Goal: Information Seeking & Learning: Learn about a topic

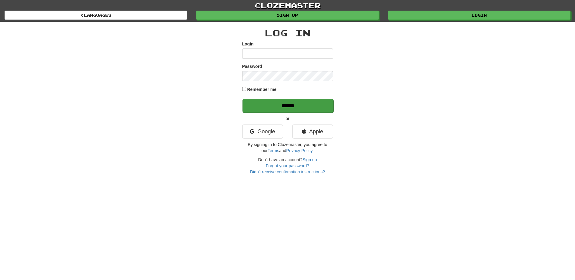
type input "*****"
click at [303, 102] on input "******" at bounding box center [288, 106] width 91 height 14
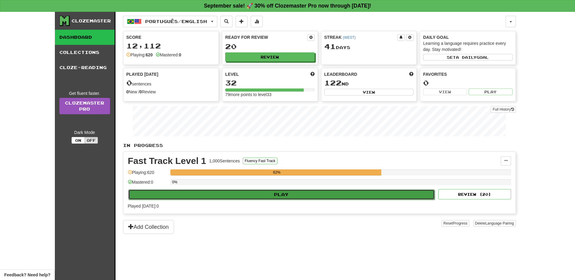
click at [327, 194] on button "Play" at bounding box center [281, 195] width 307 height 10
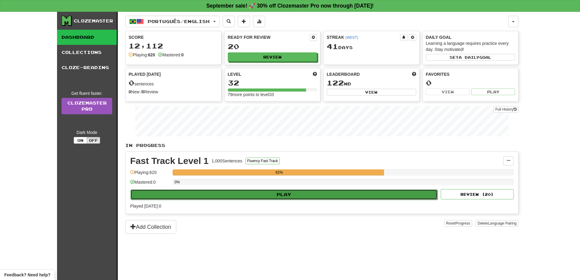
select select "**"
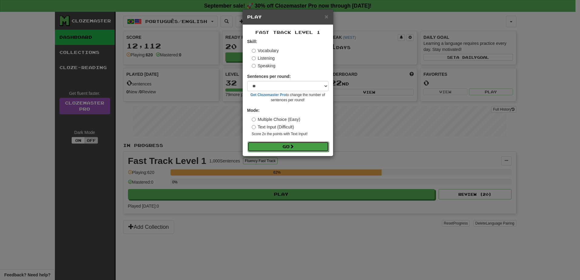
click at [307, 149] on button "Go" at bounding box center [288, 147] width 81 height 10
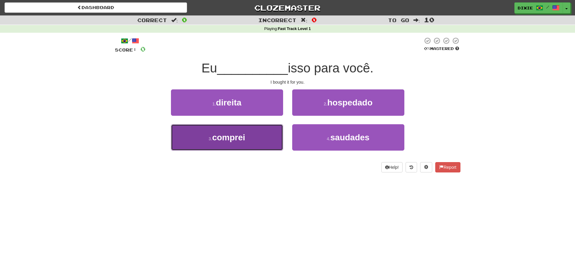
click at [275, 142] on button "3 . comprei" at bounding box center [227, 137] width 112 height 26
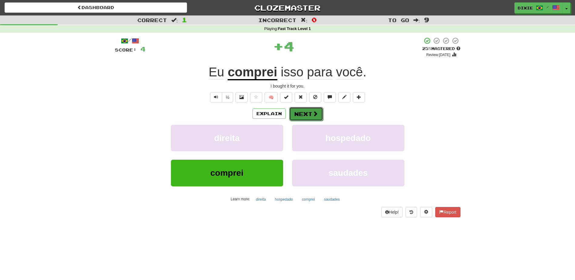
click at [298, 114] on button "Next" at bounding box center [306, 114] width 34 height 14
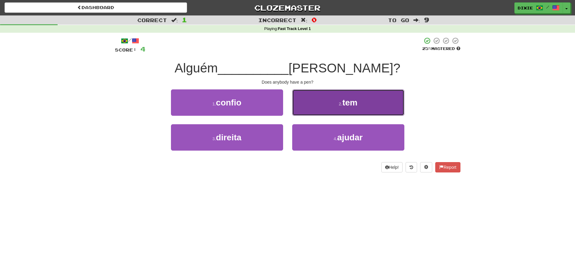
click at [300, 104] on button "2 . tem" at bounding box center [348, 102] width 112 height 26
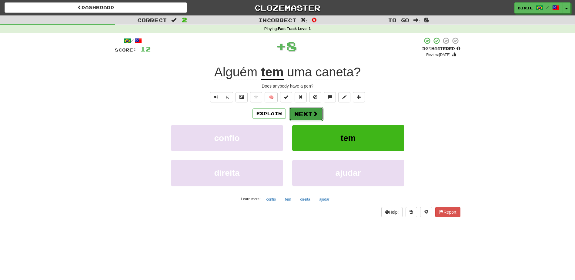
click at [301, 114] on button "Next" at bounding box center [306, 114] width 34 height 14
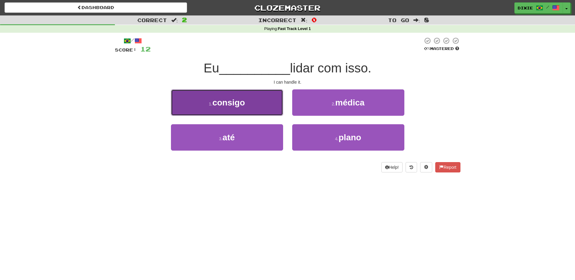
click at [259, 106] on button "1 . consigo" at bounding box center [227, 102] width 112 height 26
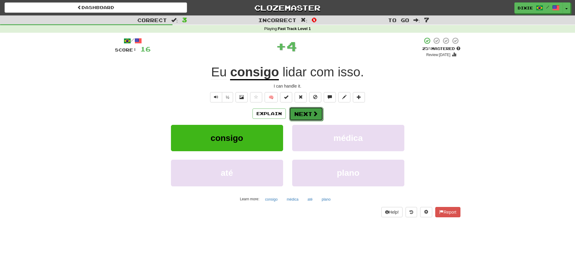
click at [303, 111] on button "Next" at bounding box center [306, 114] width 34 height 14
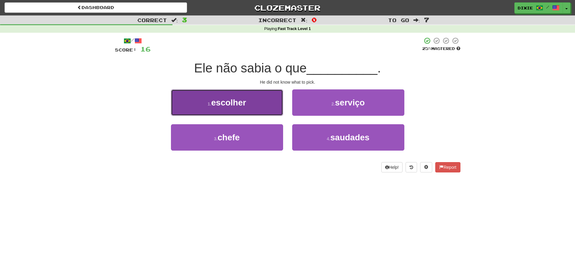
click at [257, 104] on button "1 . escolher" at bounding box center [227, 102] width 112 height 26
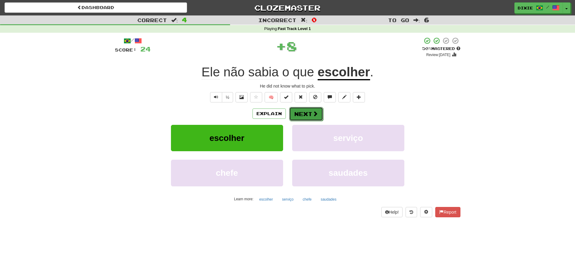
click at [300, 114] on button "Next" at bounding box center [306, 114] width 34 height 14
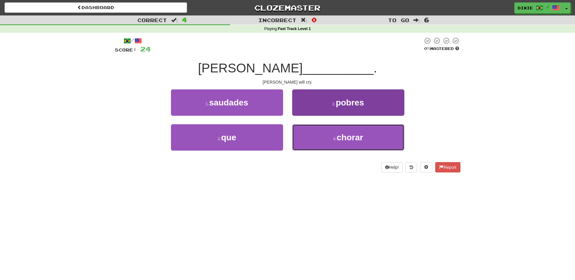
click at [307, 135] on button "4 . chorar" at bounding box center [348, 137] width 112 height 26
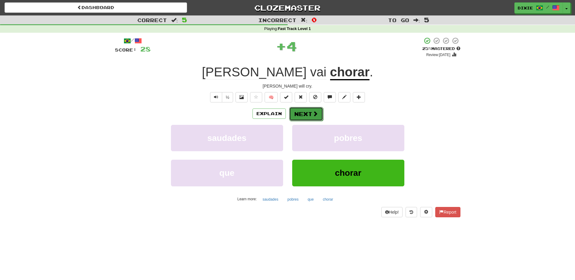
click at [297, 115] on button "Next" at bounding box center [306, 114] width 34 height 14
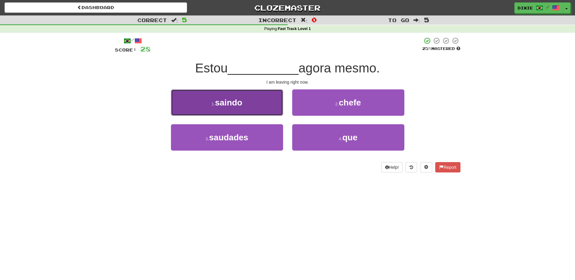
click at [261, 108] on button "1 . saindo" at bounding box center [227, 102] width 112 height 26
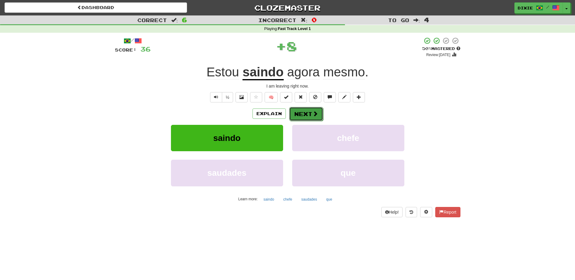
click at [295, 116] on button "Next" at bounding box center [306, 114] width 34 height 14
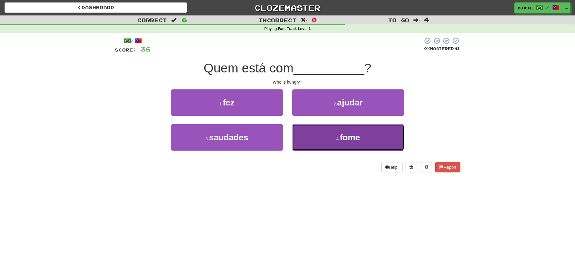
click at [303, 133] on button "4 . fome" at bounding box center [348, 137] width 112 height 26
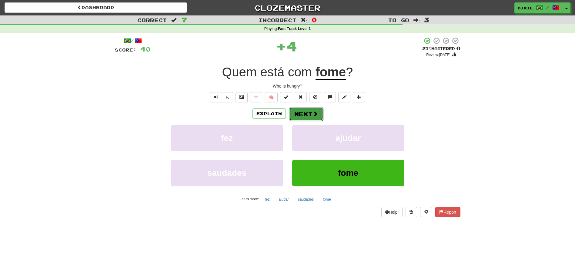
click at [299, 119] on button "Next" at bounding box center [306, 114] width 34 height 14
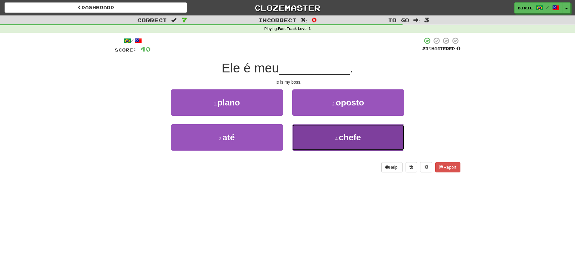
click at [309, 135] on button "4 . chefe" at bounding box center [348, 137] width 112 height 26
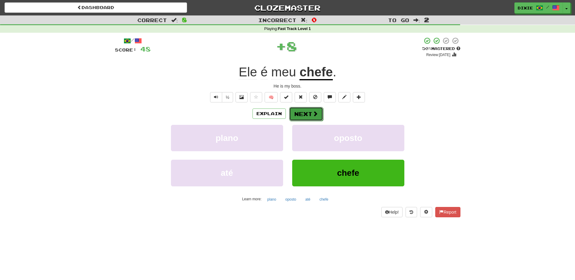
click at [304, 116] on button "Next" at bounding box center [306, 114] width 34 height 14
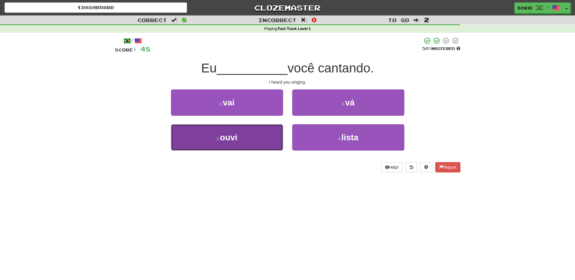
click at [231, 150] on button "3 . ouvi" at bounding box center [227, 137] width 112 height 26
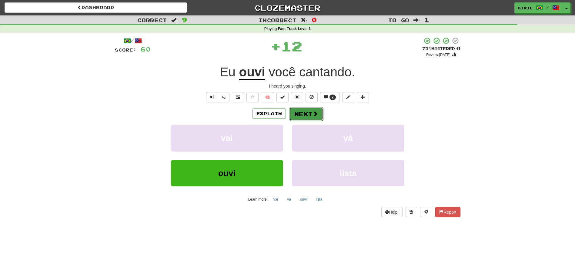
click at [295, 116] on button "Next" at bounding box center [306, 114] width 34 height 14
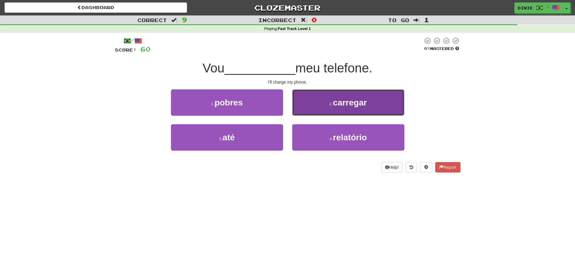
click at [297, 108] on button "2 . carregar" at bounding box center [348, 102] width 112 height 26
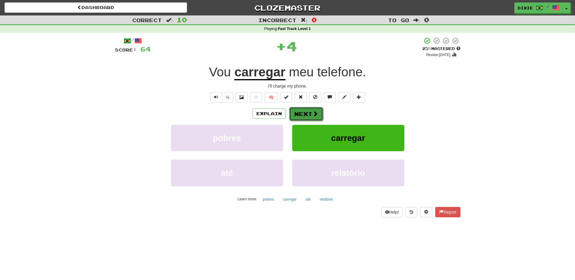
click at [297, 111] on button "Next" at bounding box center [306, 114] width 34 height 14
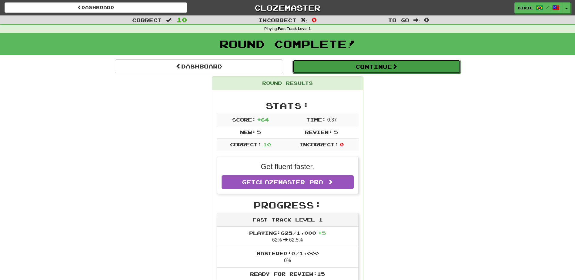
click at [388, 66] on button "Continue" at bounding box center [377, 67] width 168 height 14
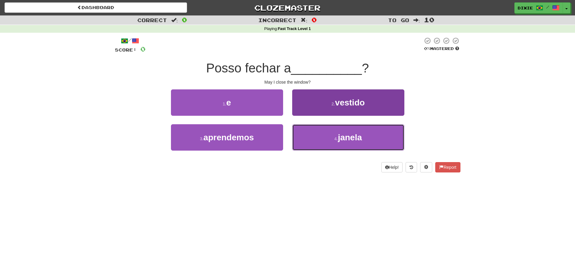
click at [307, 139] on button "4 . janela" at bounding box center [348, 137] width 112 height 26
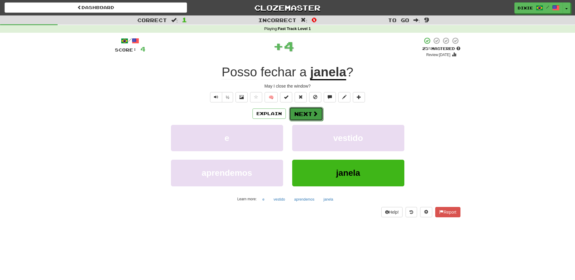
click at [303, 109] on button "Next" at bounding box center [306, 114] width 34 height 14
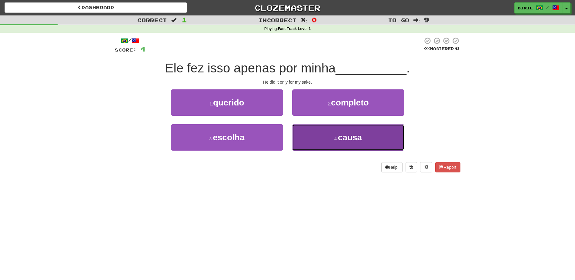
click at [305, 134] on button "4 . causa" at bounding box center [348, 137] width 112 height 26
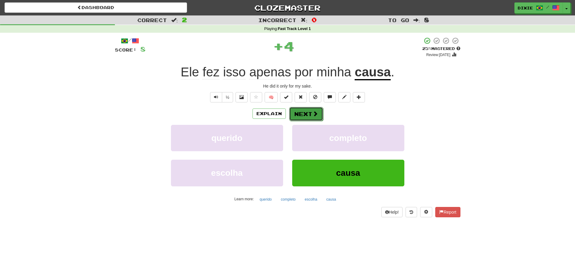
click at [303, 114] on button "Next" at bounding box center [306, 114] width 34 height 14
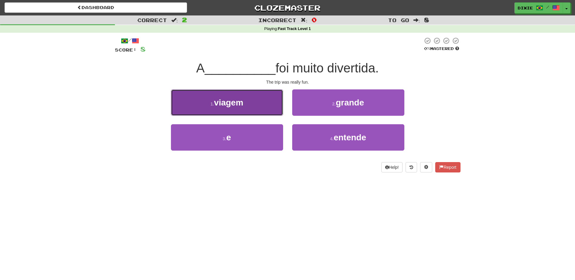
click at [266, 98] on button "1 . viagem" at bounding box center [227, 102] width 112 height 26
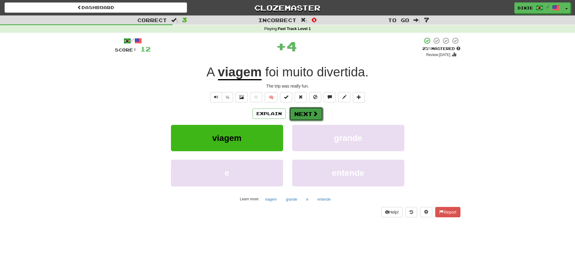
click at [295, 112] on button "Next" at bounding box center [306, 114] width 34 height 14
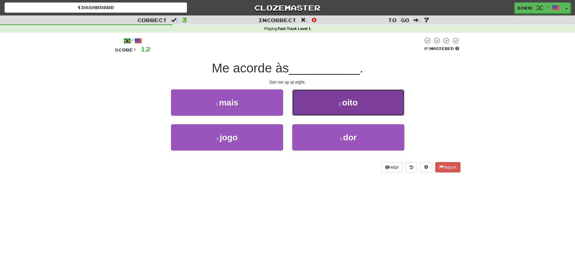
click at [299, 108] on button "2 . oito" at bounding box center [348, 102] width 112 height 26
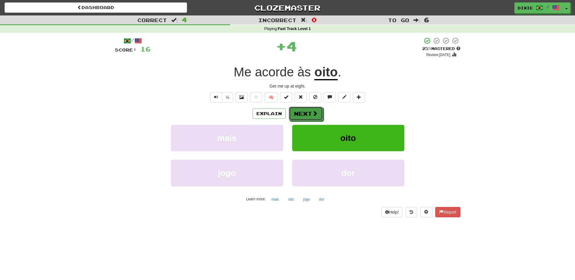
click at [299, 108] on button "Next" at bounding box center [306, 114] width 34 height 14
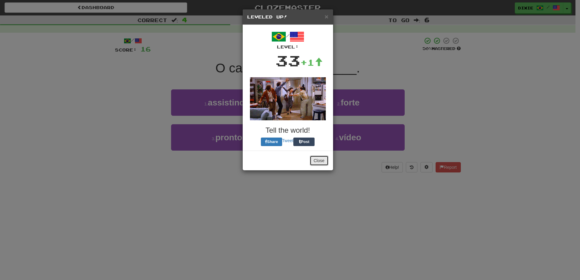
click at [313, 161] on button "Close" at bounding box center [319, 161] width 19 height 10
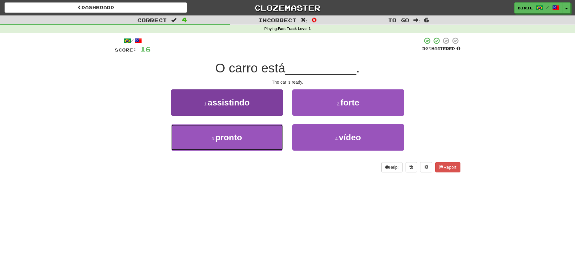
click at [259, 131] on button "3 . pronto" at bounding box center [227, 137] width 112 height 26
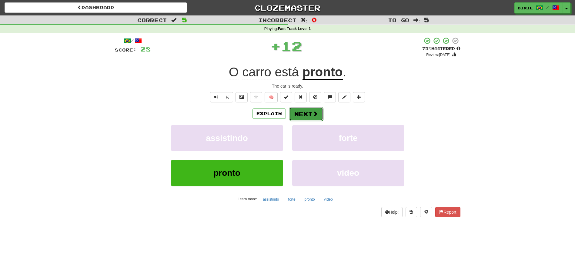
click at [291, 113] on button "Next" at bounding box center [306, 114] width 34 height 14
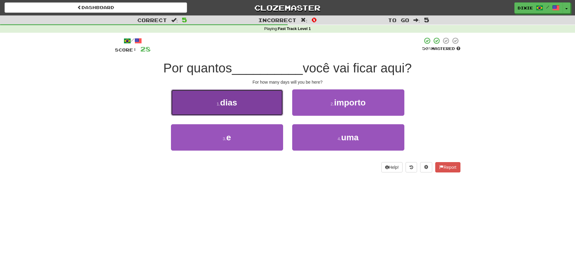
click at [268, 105] on button "1 . dias" at bounding box center [227, 102] width 112 height 26
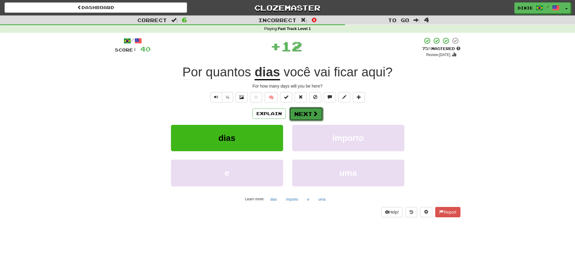
click at [294, 116] on button "Next" at bounding box center [306, 114] width 34 height 14
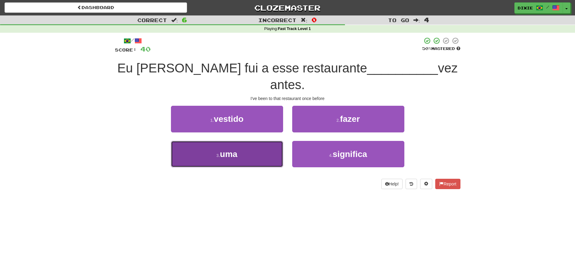
click at [258, 141] on button "3 . uma" at bounding box center [227, 154] width 112 height 26
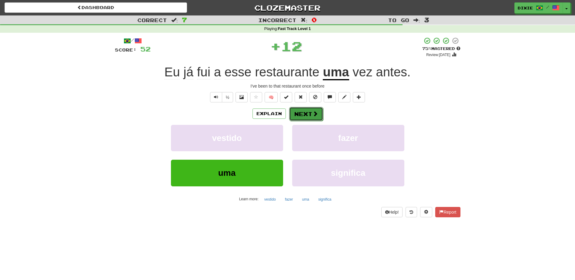
click at [295, 116] on button "Next" at bounding box center [306, 114] width 34 height 14
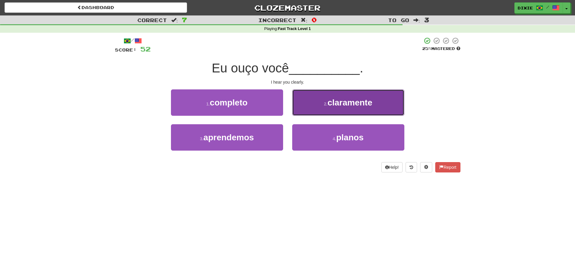
click at [308, 108] on button "2 . claramente" at bounding box center [348, 102] width 112 height 26
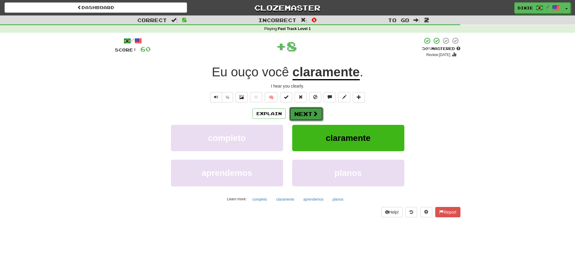
click at [299, 112] on button "Next" at bounding box center [306, 114] width 34 height 14
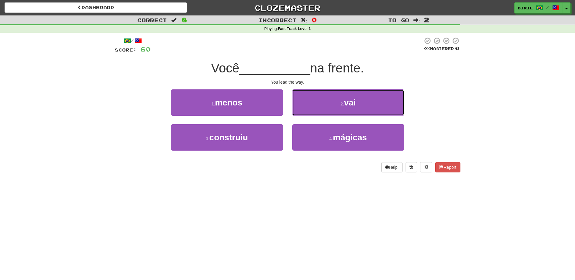
click at [309, 104] on button "2 . vai" at bounding box center [348, 102] width 112 height 26
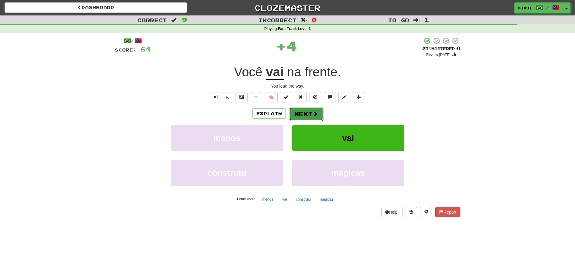
click at [308, 111] on button "Next" at bounding box center [306, 114] width 34 height 14
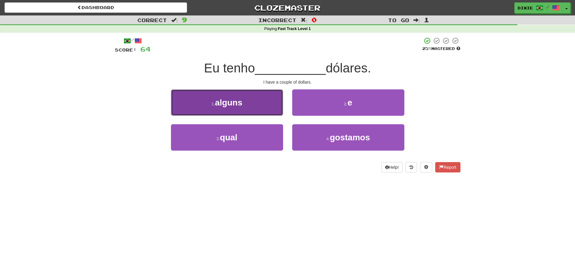
click at [257, 113] on button "1 . alguns" at bounding box center [227, 102] width 112 height 26
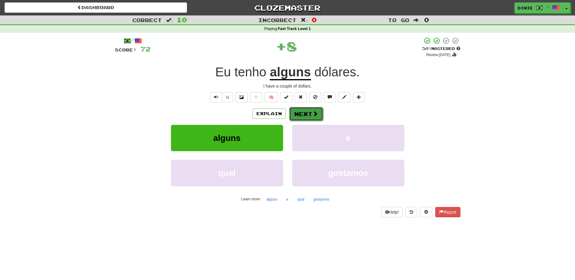
click at [301, 112] on button "Next" at bounding box center [306, 114] width 34 height 14
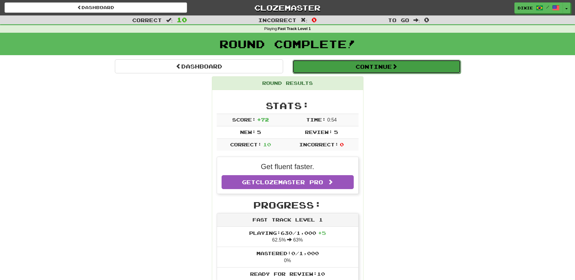
click at [406, 63] on button "Continue" at bounding box center [377, 67] width 168 height 14
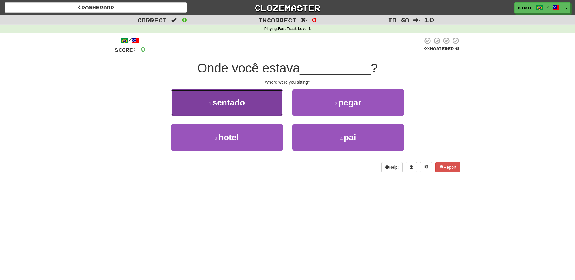
click at [271, 99] on button "1 . sentado" at bounding box center [227, 102] width 112 height 26
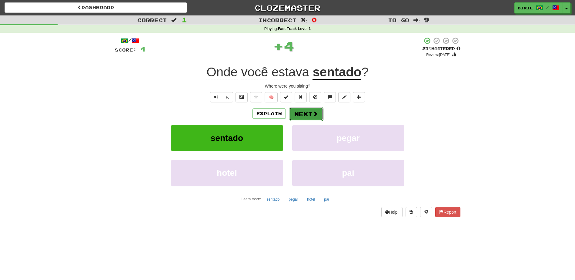
click at [298, 108] on button "Next" at bounding box center [306, 114] width 34 height 14
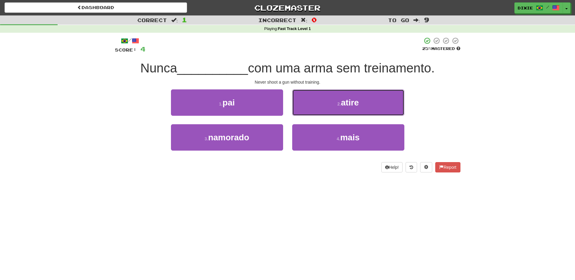
click at [298, 108] on button "2 . atire" at bounding box center [348, 102] width 112 height 26
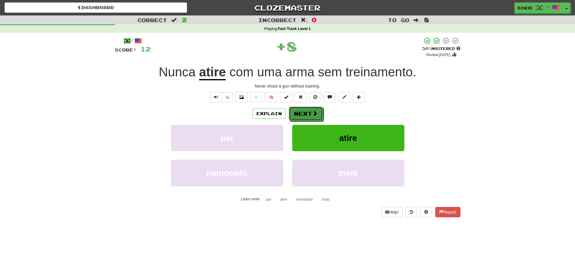
click at [298, 108] on button "Next" at bounding box center [306, 114] width 34 height 14
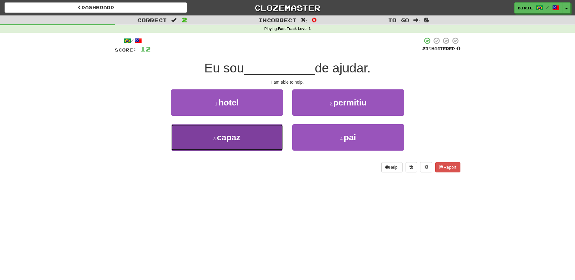
click at [261, 138] on button "3 . capaz" at bounding box center [227, 137] width 112 height 26
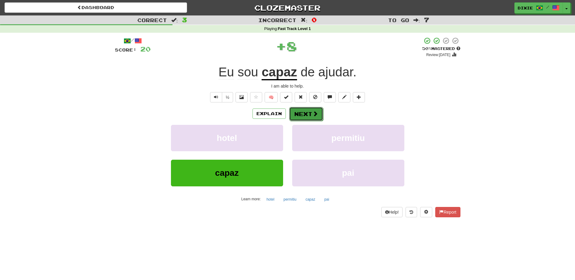
click at [299, 110] on button "Next" at bounding box center [306, 114] width 34 height 14
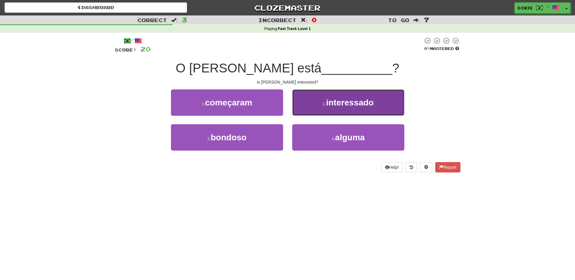
click at [302, 105] on button "2 . interessado" at bounding box center [348, 102] width 112 height 26
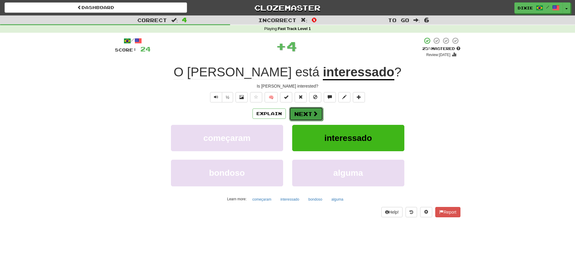
click at [299, 112] on button "Next" at bounding box center [306, 114] width 34 height 14
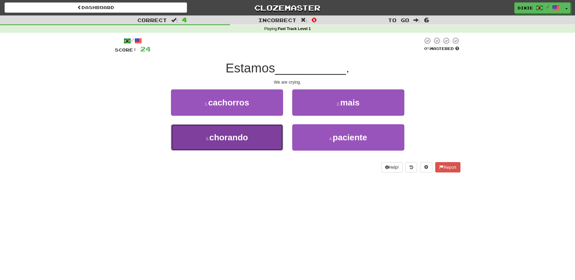
click at [273, 132] on button "3 . chorando" at bounding box center [227, 137] width 112 height 26
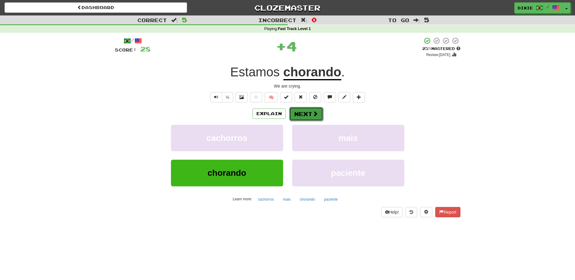
click at [291, 114] on button "Next" at bounding box center [306, 114] width 34 height 14
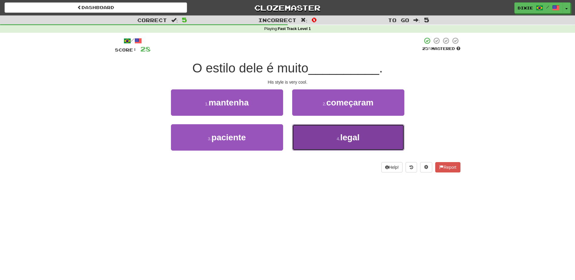
click at [299, 137] on button "4 . legal" at bounding box center [348, 137] width 112 height 26
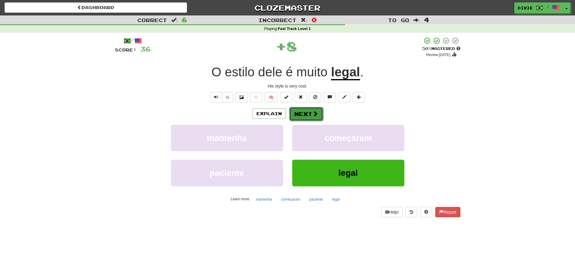
click at [295, 113] on button "Next" at bounding box center [306, 114] width 34 height 14
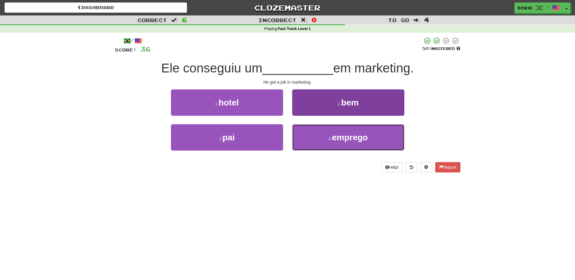
click at [310, 139] on button "4 . emprego" at bounding box center [348, 137] width 112 height 26
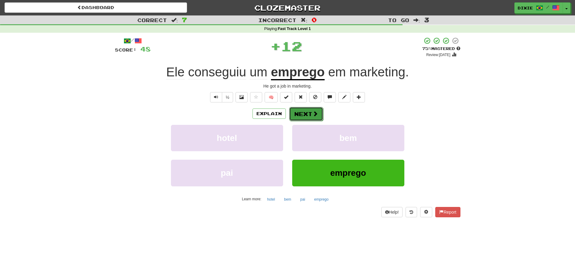
click at [304, 113] on button "Next" at bounding box center [306, 114] width 34 height 14
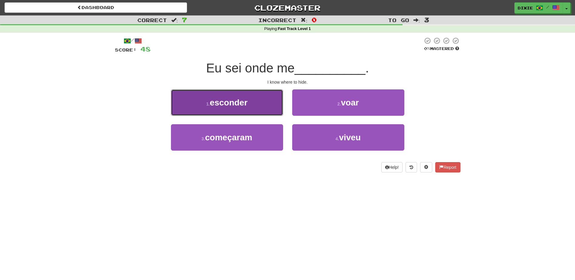
click at [259, 99] on button "1 . esconder" at bounding box center [227, 102] width 112 height 26
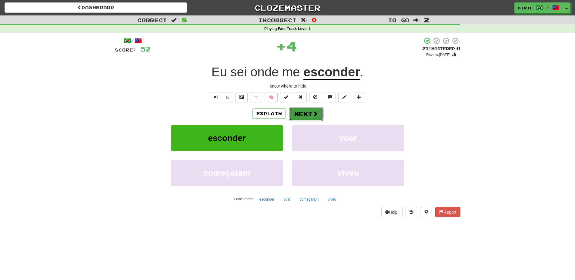
click at [294, 114] on button "Next" at bounding box center [306, 114] width 34 height 14
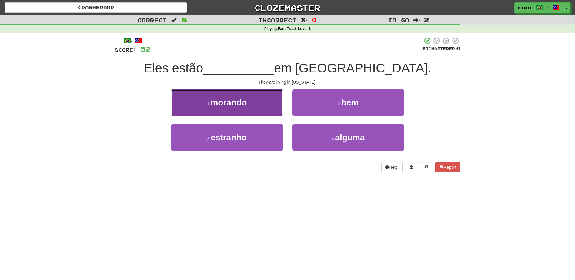
click at [266, 110] on button "1 . morando" at bounding box center [227, 102] width 112 height 26
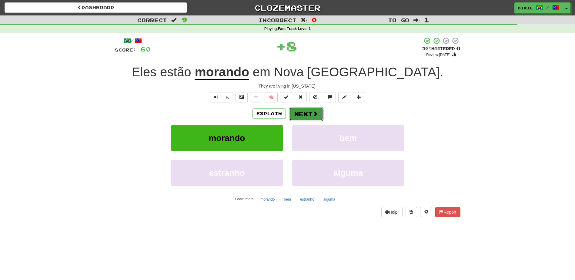
click at [295, 113] on button "Next" at bounding box center [306, 114] width 34 height 14
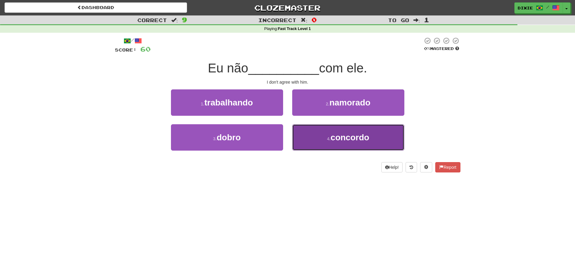
click at [306, 136] on button "4 . concordo" at bounding box center [348, 137] width 112 height 26
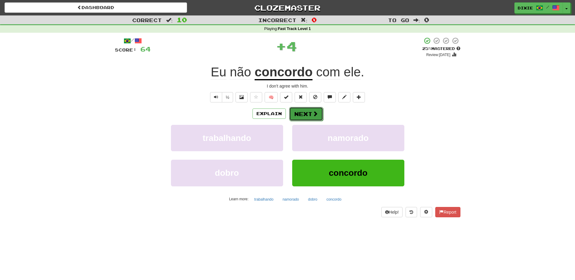
click at [302, 114] on button "Next" at bounding box center [306, 114] width 34 height 14
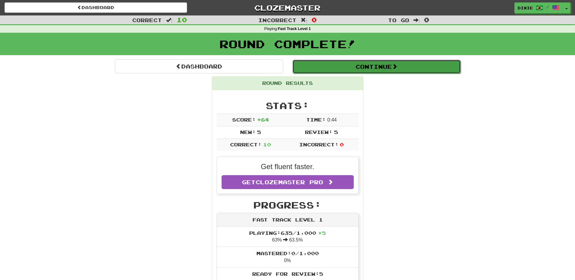
click at [367, 66] on button "Continue" at bounding box center [377, 67] width 168 height 14
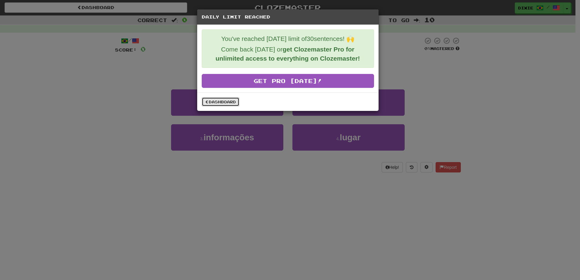
click at [209, 103] on link "Dashboard" at bounding box center [221, 101] width 38 height 9
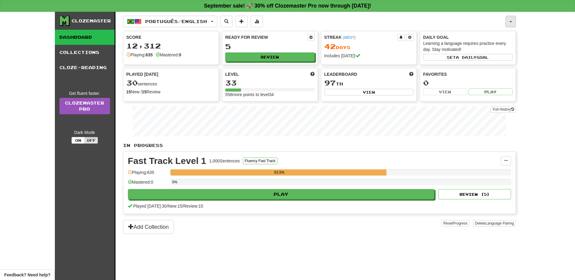
click at [510, 20] on button "button" at bounding box center [511, 22] width 10 height 12
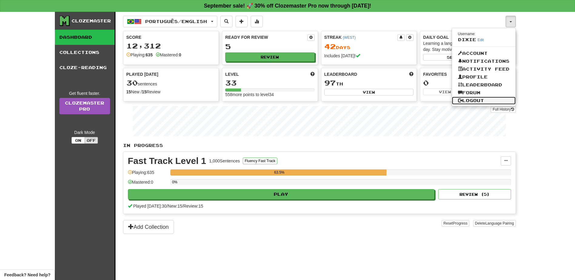
click at [467, 100] on link "Logout" at bounding box center [484, 101] width 64 height 8
